Goal: Task Accomplishment & Management: Complete application form

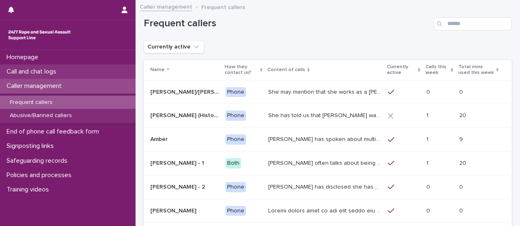
click at [62, 73] on p "Call and chat logs" at bounding box center [33, 72] width 60 height 8
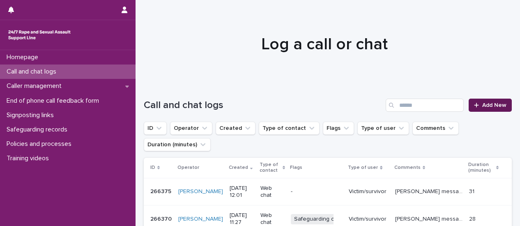
click at [482, 104] on span "Add New" at bounding box center [494, 105] width 24 height 6
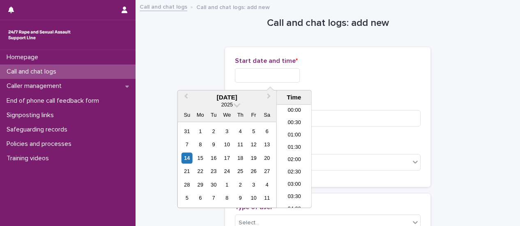
click at [282, 74] on input "text" at bounding box center [267, 75] width 65 height 14
click at [297, 132] on li "08:00" at bounding box center [294, 131] width 35 height 12
click at [283, 76] on input "**********" at bounding box center [267, 75] width 65 height 14
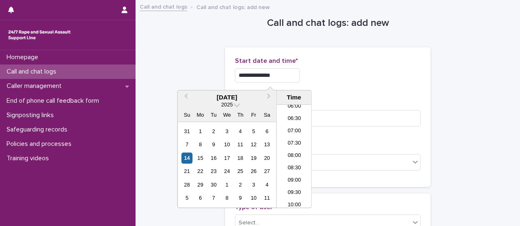
type input "**********"
drag, startPoint x: 350, startPoint y: 86, endPoint x: 347, endPoint y: 103, distance: 17.5
click at [350, 87] on div "**********" at bounding box center [327, 73] width 185 height 32
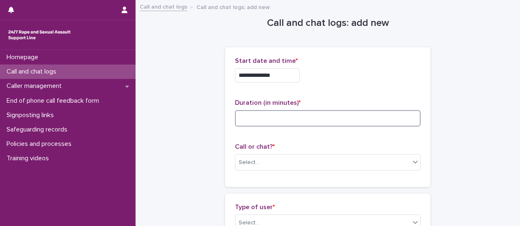
click at [341, 119] on input at bounding box center [327, 118] width 185 height 16
type input "**"
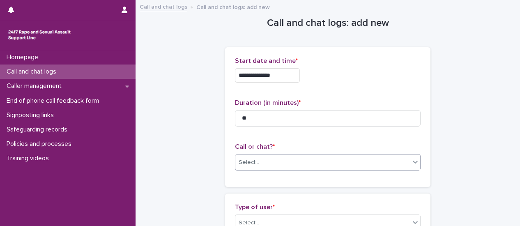
click at [411, 161] on icon at bounding box center [415, 162] width 8 height 8
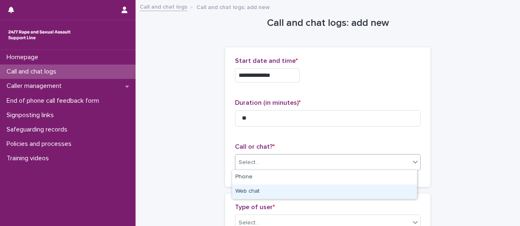
click at [404, 189] on div "Web chat" at bounding box center [324, 191] width 185 height 14
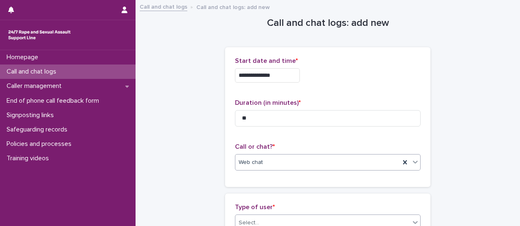
click at [414, 219] on icon at bounding box center [415, 222] width 8 height 8
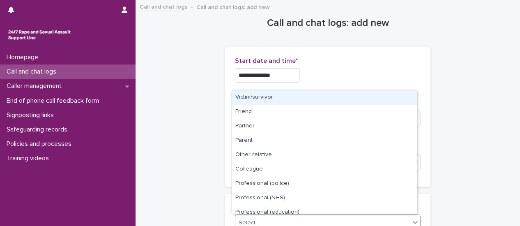
click at [298, 96] on div "Victim/survivor" at bounding box center [324, 97] width 185 height 14
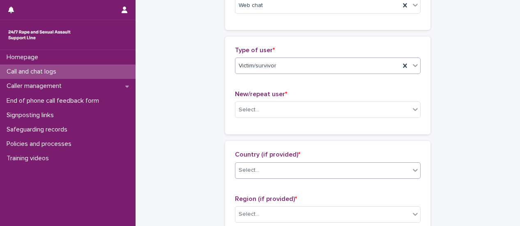
scroll to position [205, 0]
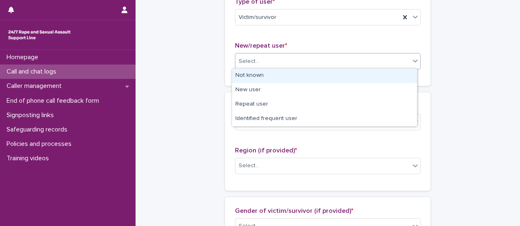
click at [410, 64] on div at bounding box center [415, 60] width 10 height 15
click at [401, 78] on div "Not known" at bounding box center [324, 76] width 185 height 14
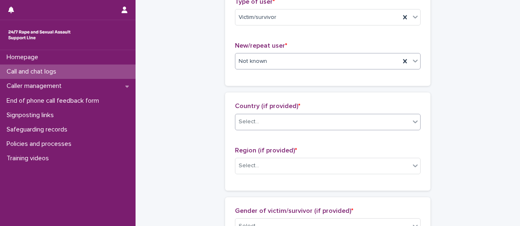
click at [414, 124] on div at bounding box center [415, 121] width 10 height 15
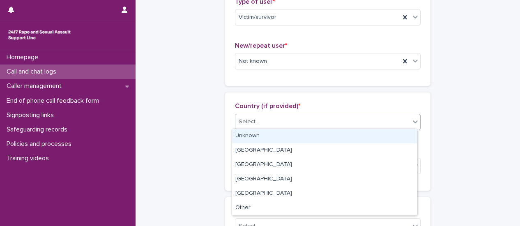
drag, startPoint x: 389, startPoint y: 144, endPoint x: 389, endPoint y: 137, distance: 6.2
click at [389, 137] on div "Unknown" at bounding box center [324, 136] width 185 height 14
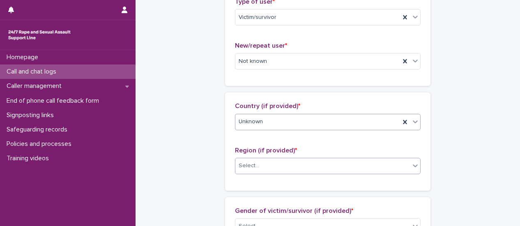
click at [413, 168] on div at bounding box center [415, 165] width 10 height 15
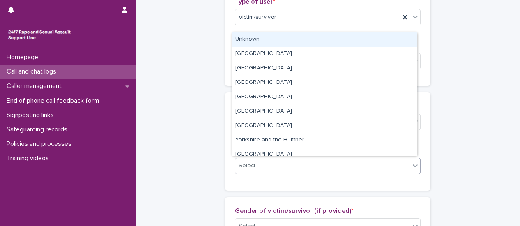
click at [274, 40] on div "Unknown" at bounding box center [324, 39] width 185 height 14
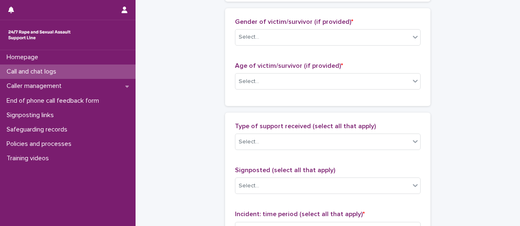
scroll to position [410, 0]
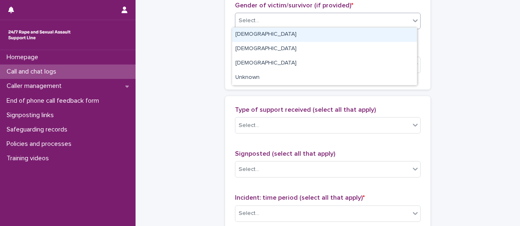
click at [412, 23] on div at bounding box center [415, 20] width 10 height 15
click at [404, 36] on div "[DEMOGRAPHIC_DATA]" at bounding box center [324, 34] width 185 height 14
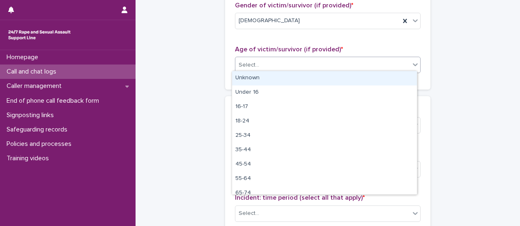
click at [414, 67] on div at bounding box center [415, 64] width 10 height 15
click at [397, 79] on div "Unknown" at bounding box center [324, 78] width 185 height 14
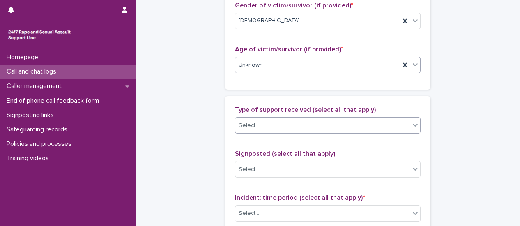
click at [410, 130] on div at bounding box center [415, 125] width 10 height 16
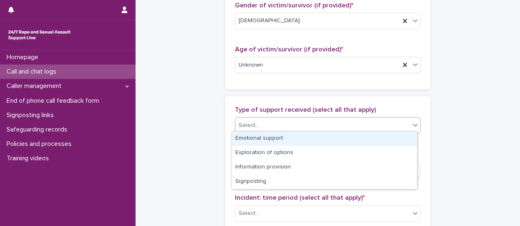
click at [379, 137] on div "Emotional support" at bounding box center [324, 138] width 185 height 14
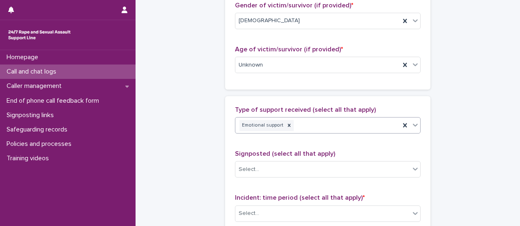
click at [412, 127] on div at bounding box center [415, 124] width 10 height 15
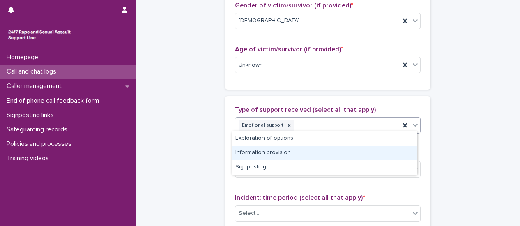
click at [387, 151] on div "Information provision" at bounding box center [324, 153] width 185 height 14
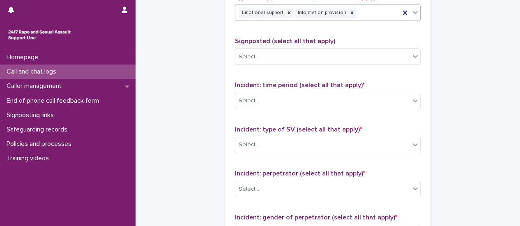
scroll to position [533, 0]
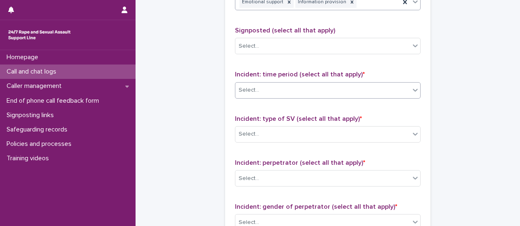
click at [415, 94] on div at bounding box center [415, 90] width 10 height 16
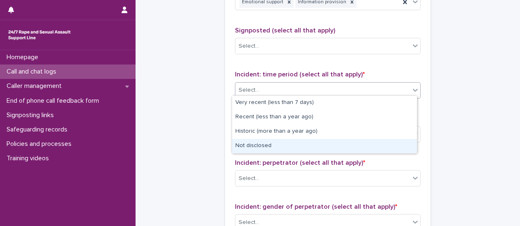
click at [391, 141] on div "Not disclosed" at bounding box center [324, 146] width 185 height 14
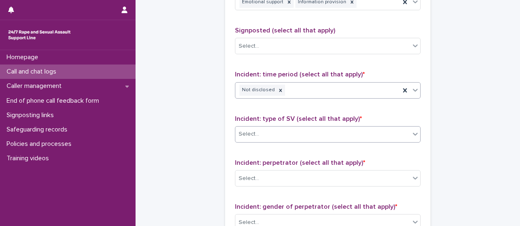
click at [410, 137] on div at bounding box center [415, 133] width 10 height 15
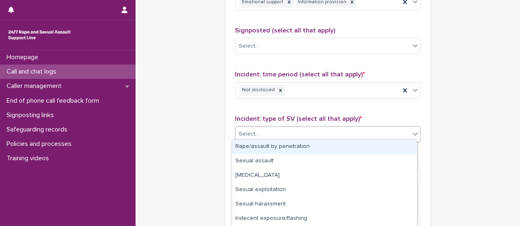
click at [311, 149] on div "Rape/assault by penetration" at bounding box center [324, 147] width 185 height 14
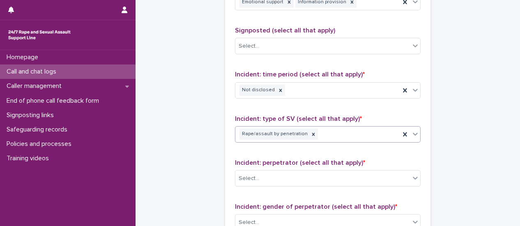
click at [413, 134] on icon at bounding box center [415, 134] width 8 height 8
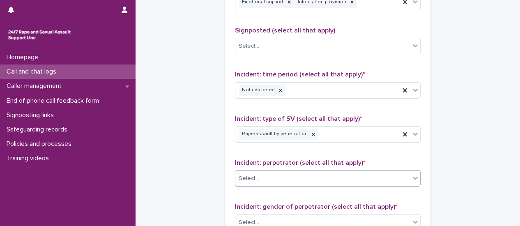
click at [411, 180] on div at bounding box center [415, 177] width 10 height 15
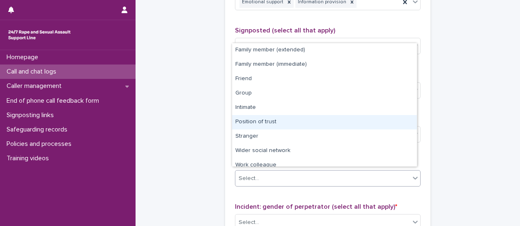
click at [340, 124] on div "Position of trust" at bounding box center [324, 122] width 185 height 14
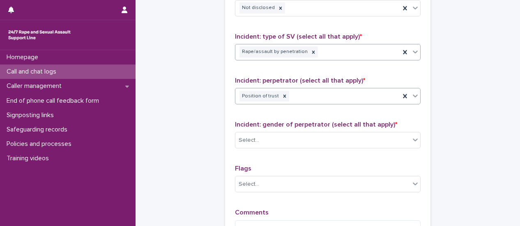
scroll to position [657, 0]
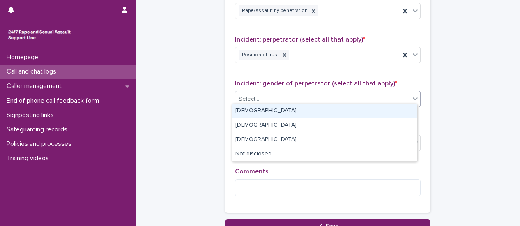
click at [414, 96] on icon at bounding box center [415, 98] width 8 height 8
click at [399, 109] on div "[DEMOGRAPHIC_DATA]" at bounding box center [324, 111] width 185 height 14
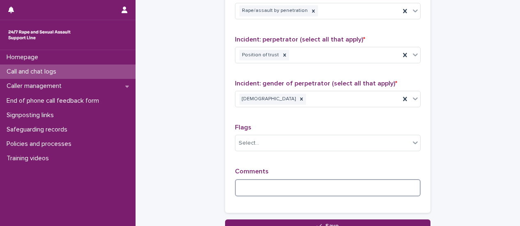
drag, startPoint x: 262, startPoint y: 183, endPoint x: 266, endPoint y: 183, distance: 4.5
click at [262, 183] on textarea at bounding box center [327, 187] width 185 height 17
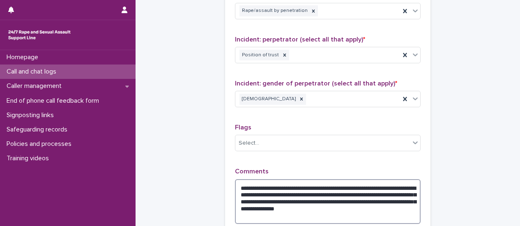
click at [318, 190] on textarea "**********" at bounding box center [327, 201] width 185 height 45
click at [320, 204] on textarea "**********" at bounding box center [327, 201] width 185 height 45
click at [324, 206] on textarea "**********" at bounding box center [327, 201] width 185 height 45
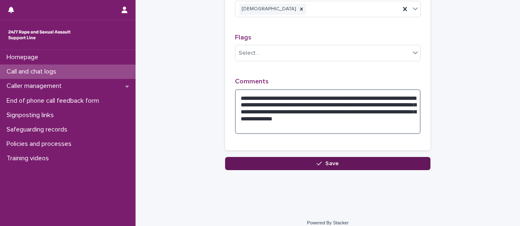
scroll to position [751, 0]
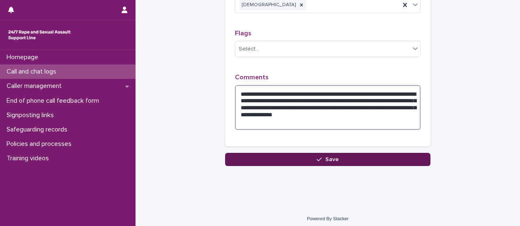
type textarea "**********"
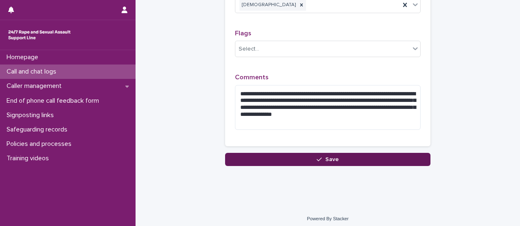
click at [309, 158] on button "Save" at bounding box center [327, 159] width 205 height 13
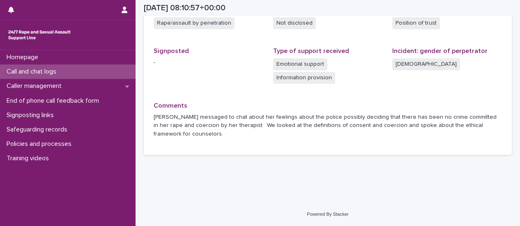
scroll to position [240, 0]
click at [55, 76] on div "Call and chat logs" at bounding box center [67, 71] width 135 height 14
